Goal: Information Seeking & Learning: Learn about a topic

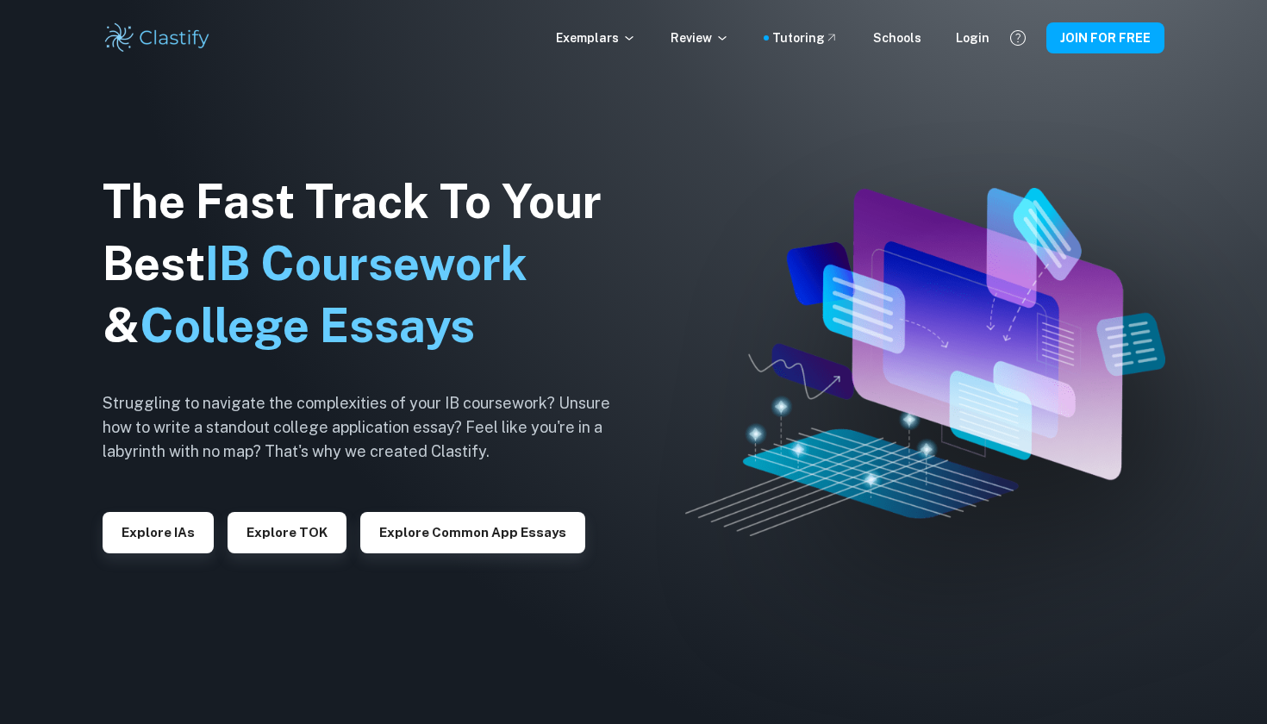
scroll to position [1, 0]
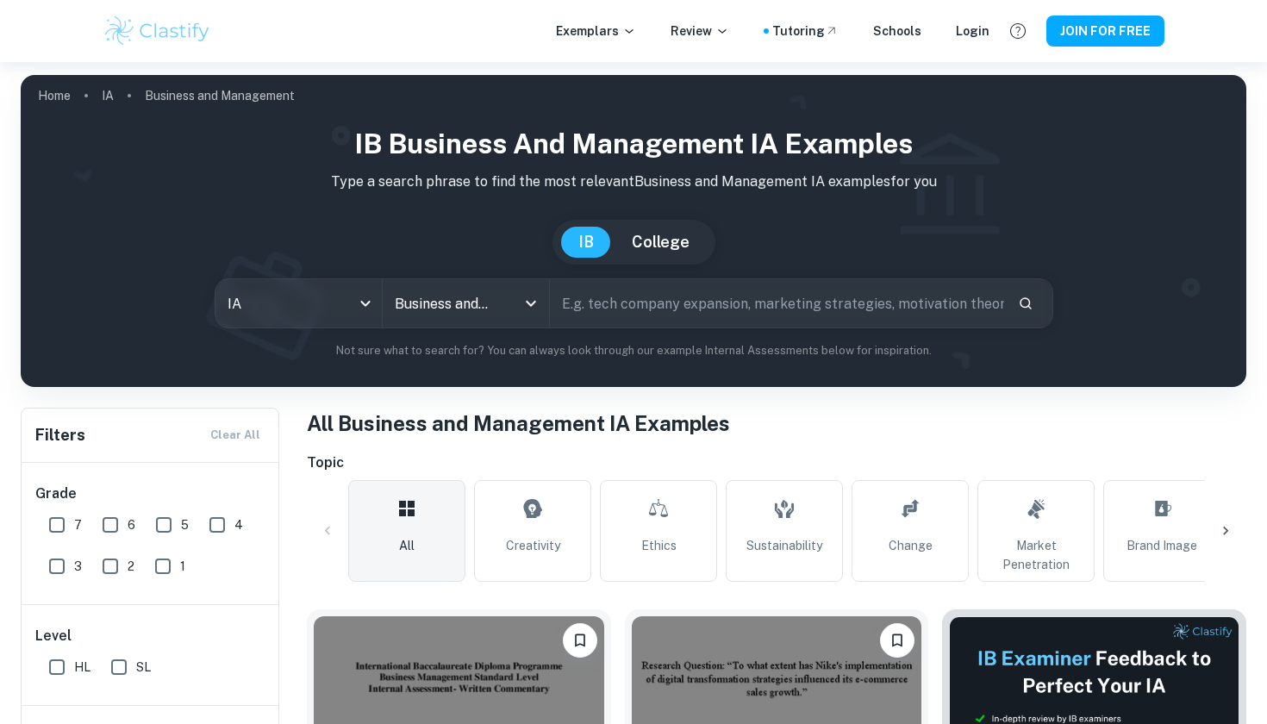
scroll to position [1890, 0]
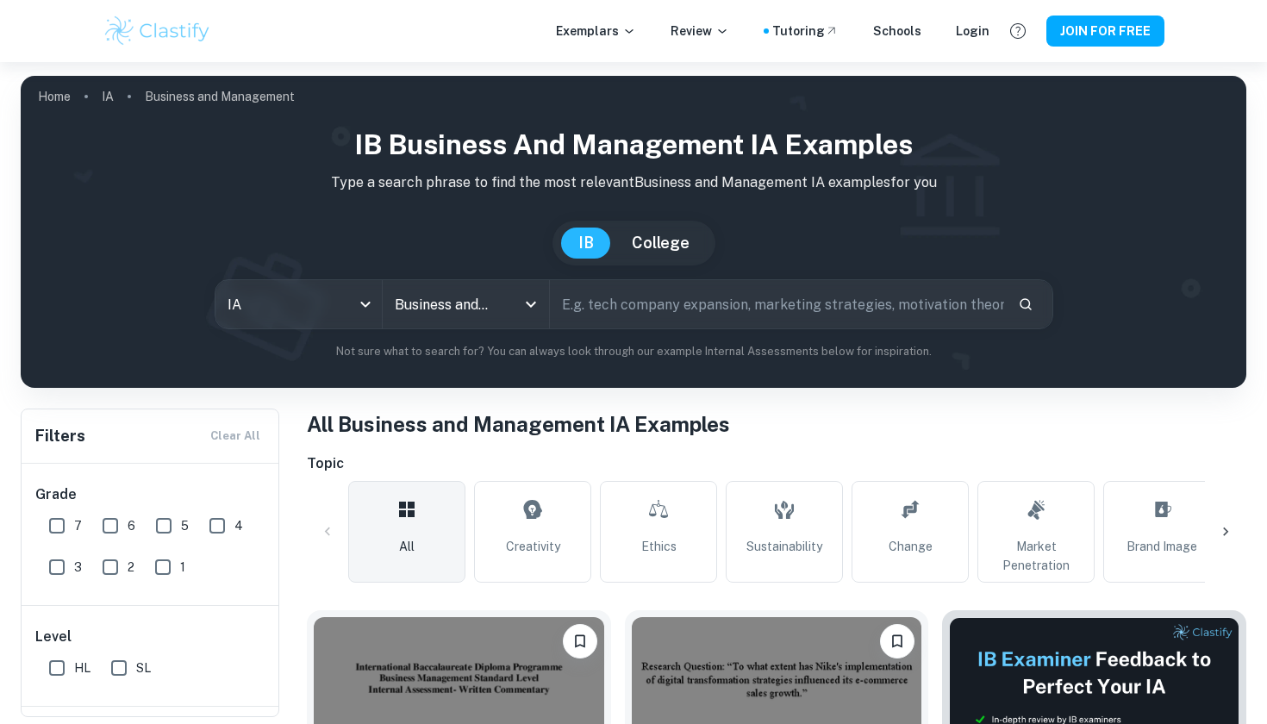
checkbox input "true"
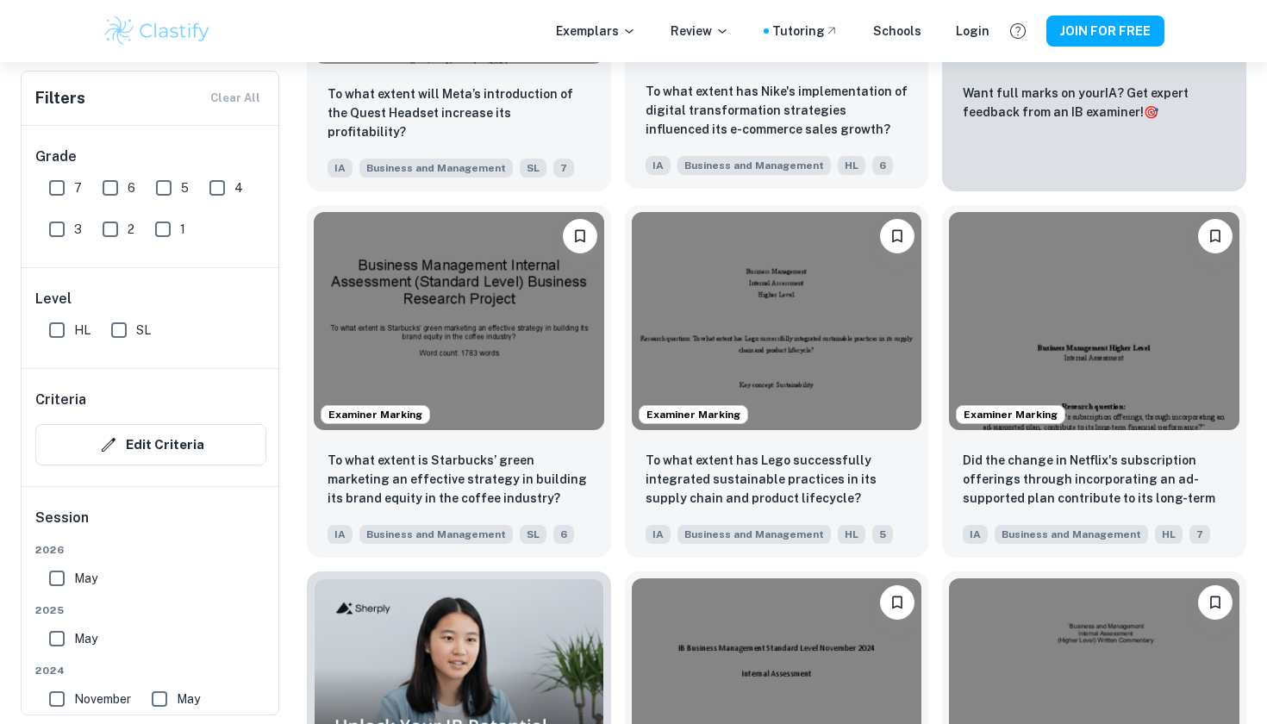
scroll to position [843, 0]
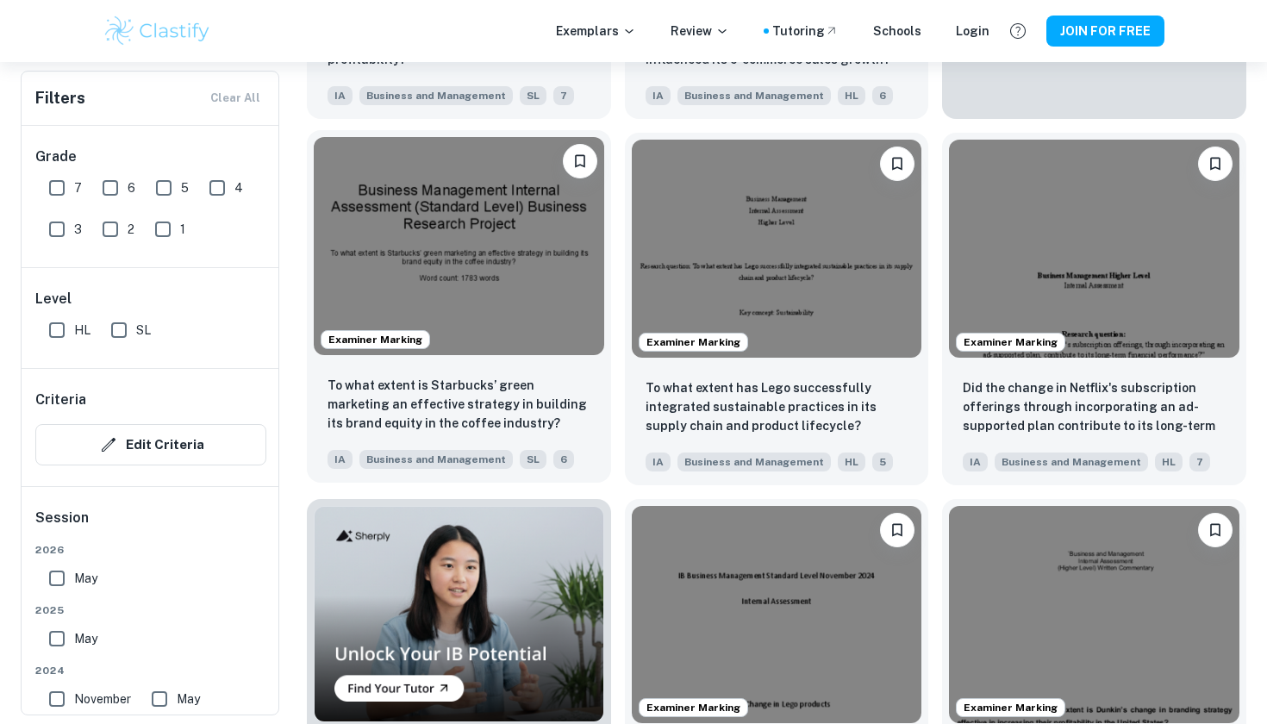
click at [503, 264] on img at bounding box center [459, 245] width 290 height 217
